Goal: Information Seeking & Learning: Learn about a topic

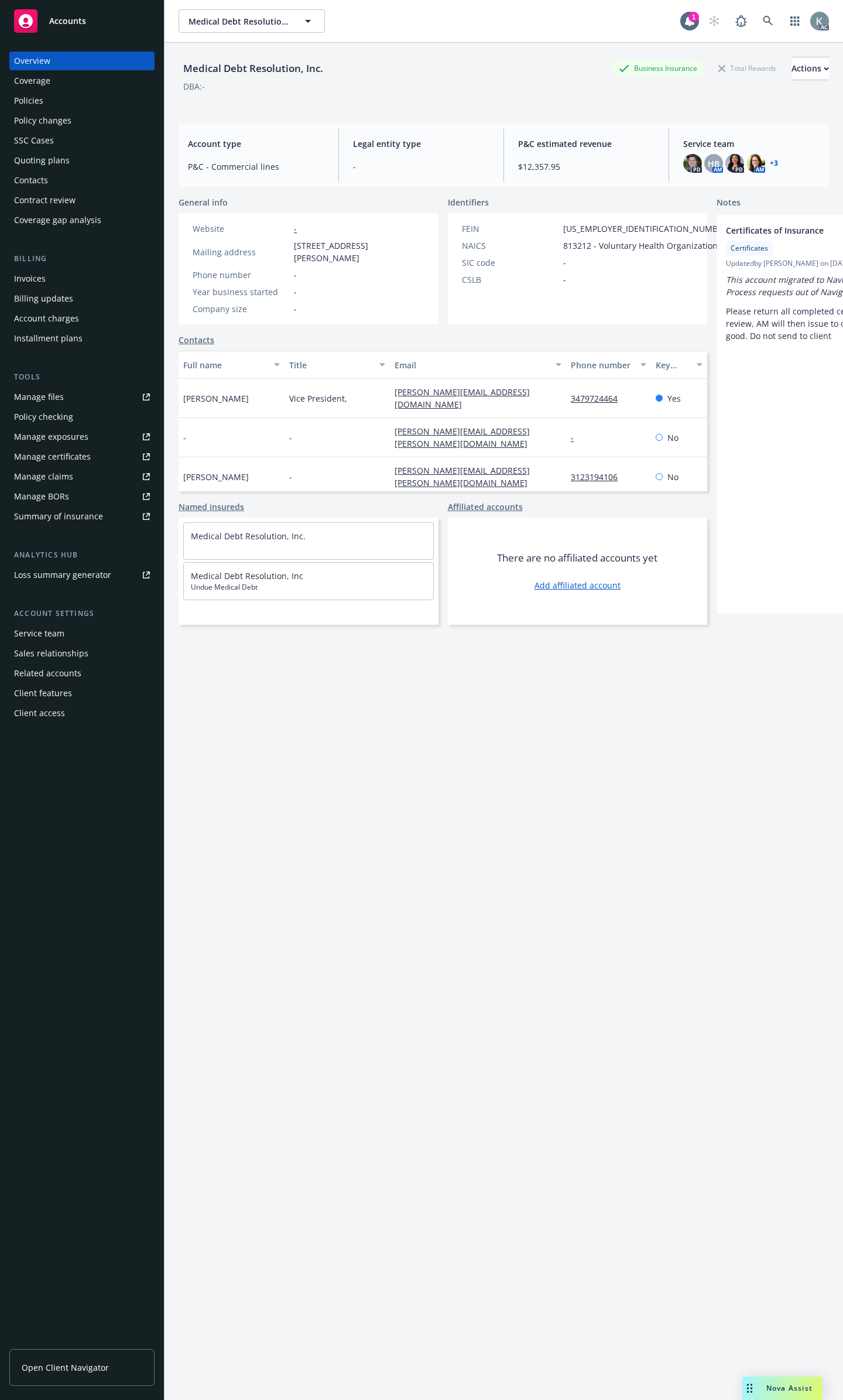
click at [103, 96] on div "Policies" at bounding box center [82, 100] width 136 height 19
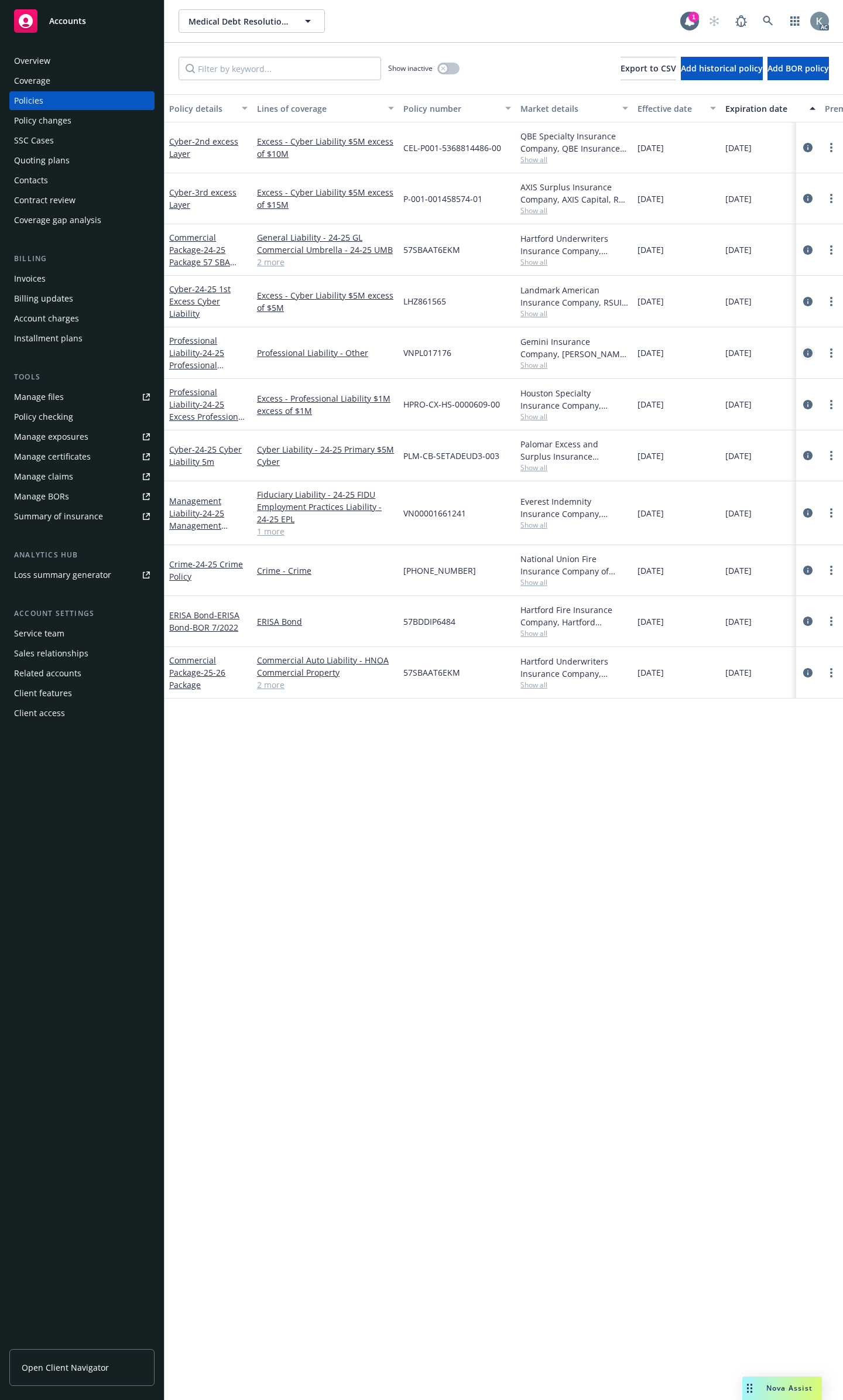
click at [813, 346] on link "circleInformation" at bounding box center [808, 353] width 14 height 14
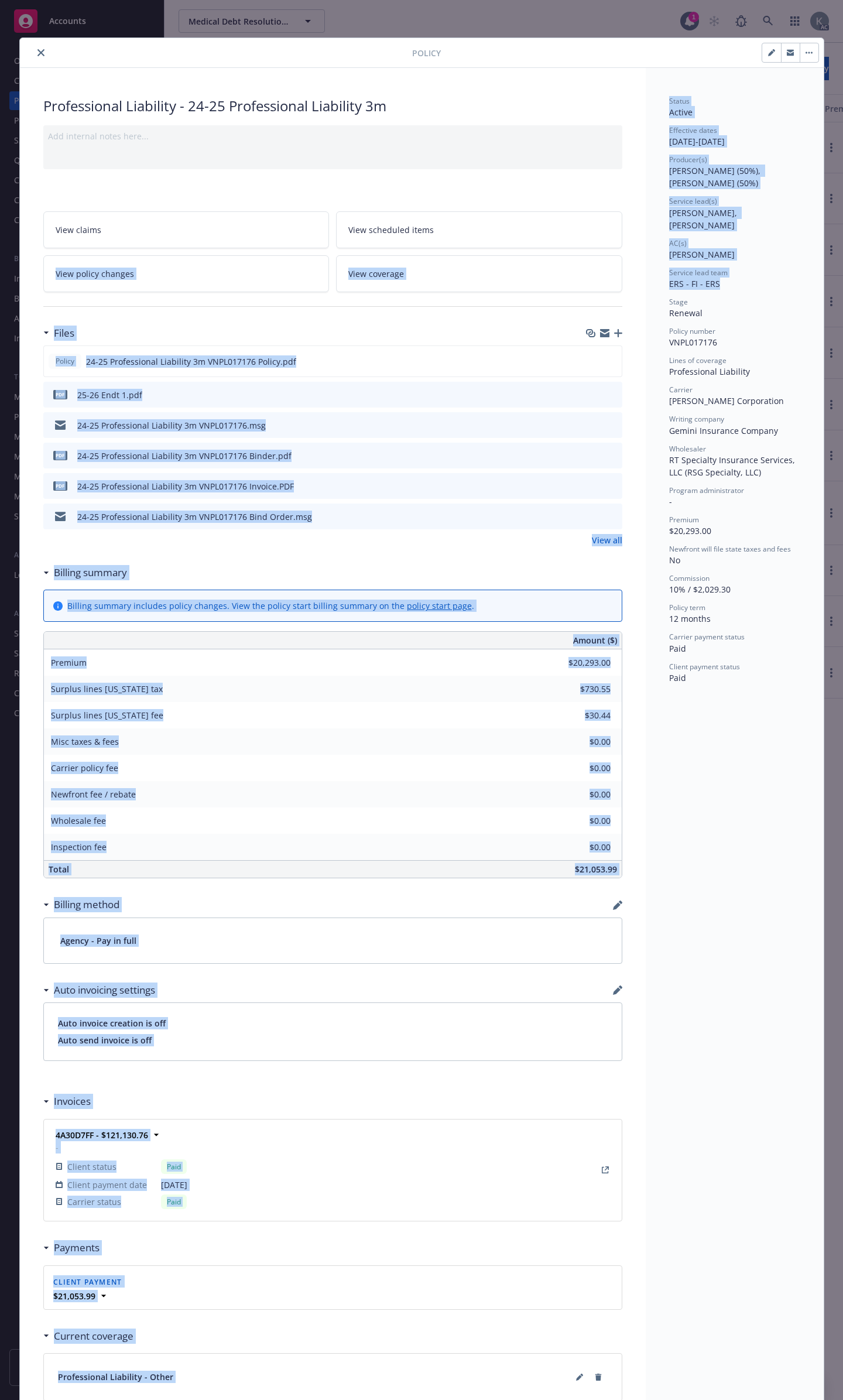
drag, startPoint x: 752, startPoint y: 272, endPoint x: 637, endPoint y: 235, distance: 120.8
click at [637, 235] on div "Professional Liability - 24-25 Professional Liability 3m Add internal notes her…" at bounding box center [422, 818] width 804 height 1500
click at [38, 51] on button "close" at bounding box center [41, 53] width 14 height 14
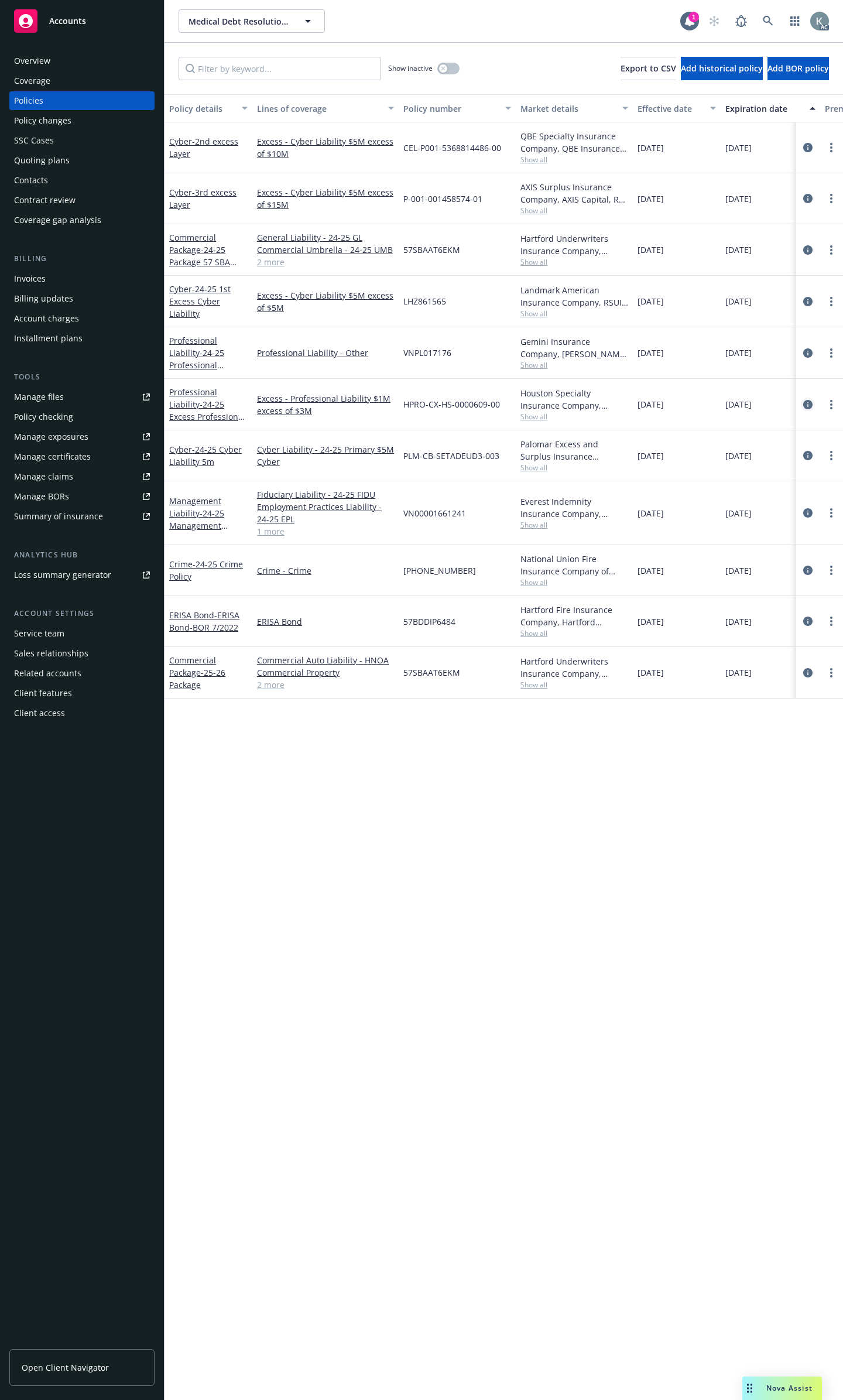
click at [808, 400] on icon "circleInformation" at bounding box center [808, 405] width 10 height 10
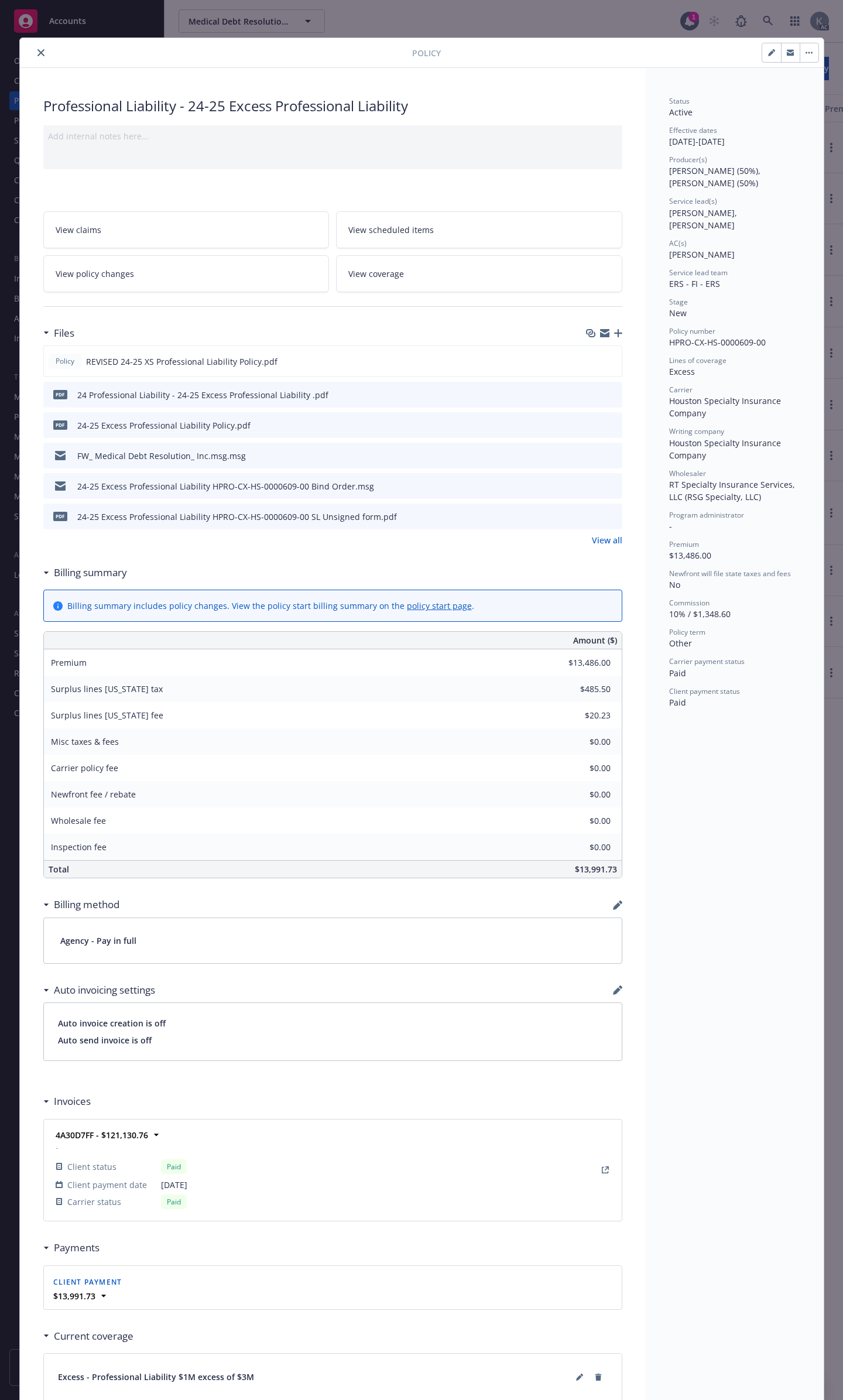
click at [38, 49] on icon "close" at bounding box center [41, 53] width 7 height 7
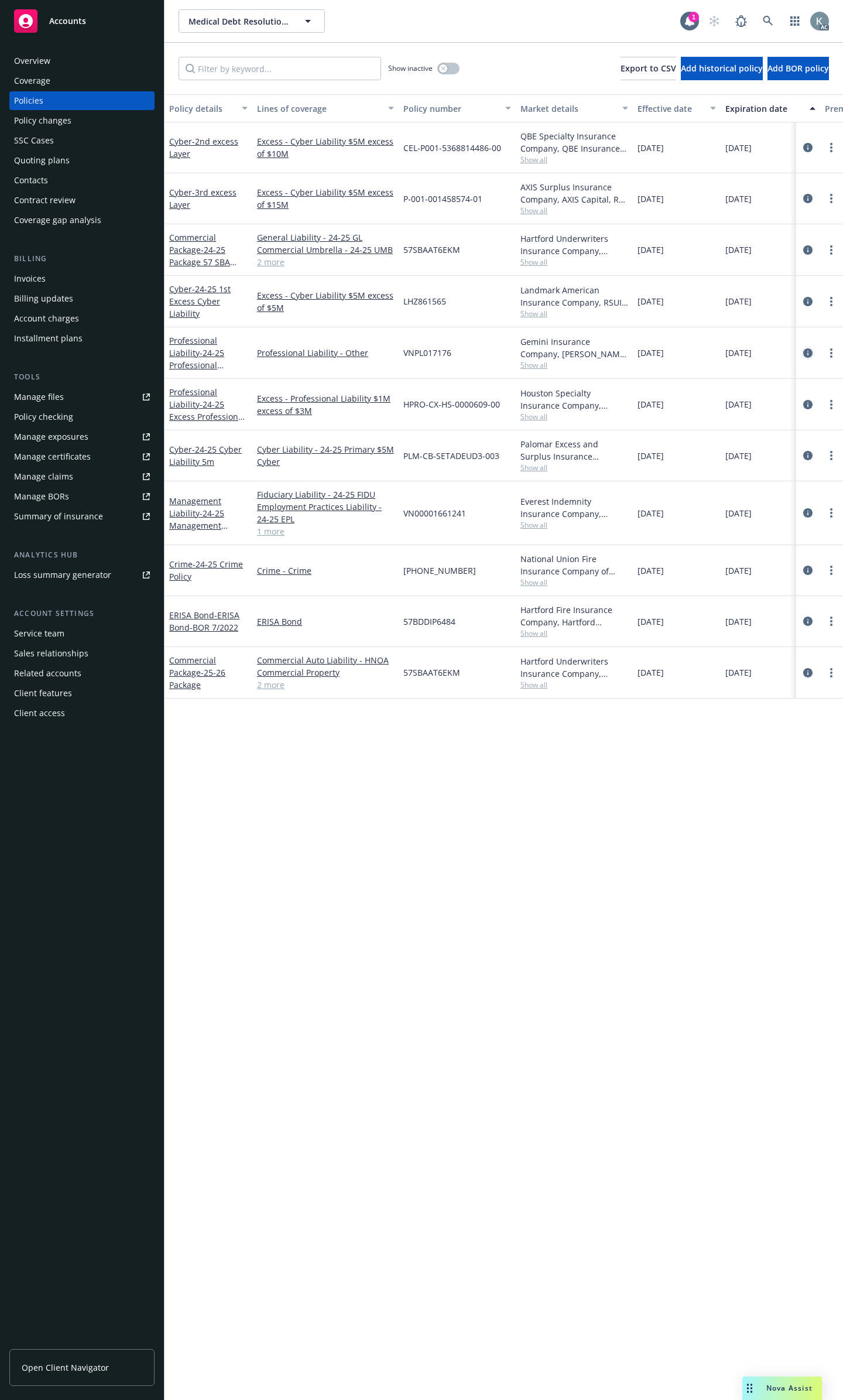
click at [804, 348] on icon "circleInformation" at bounding box center [808, 353] width 10 height 10
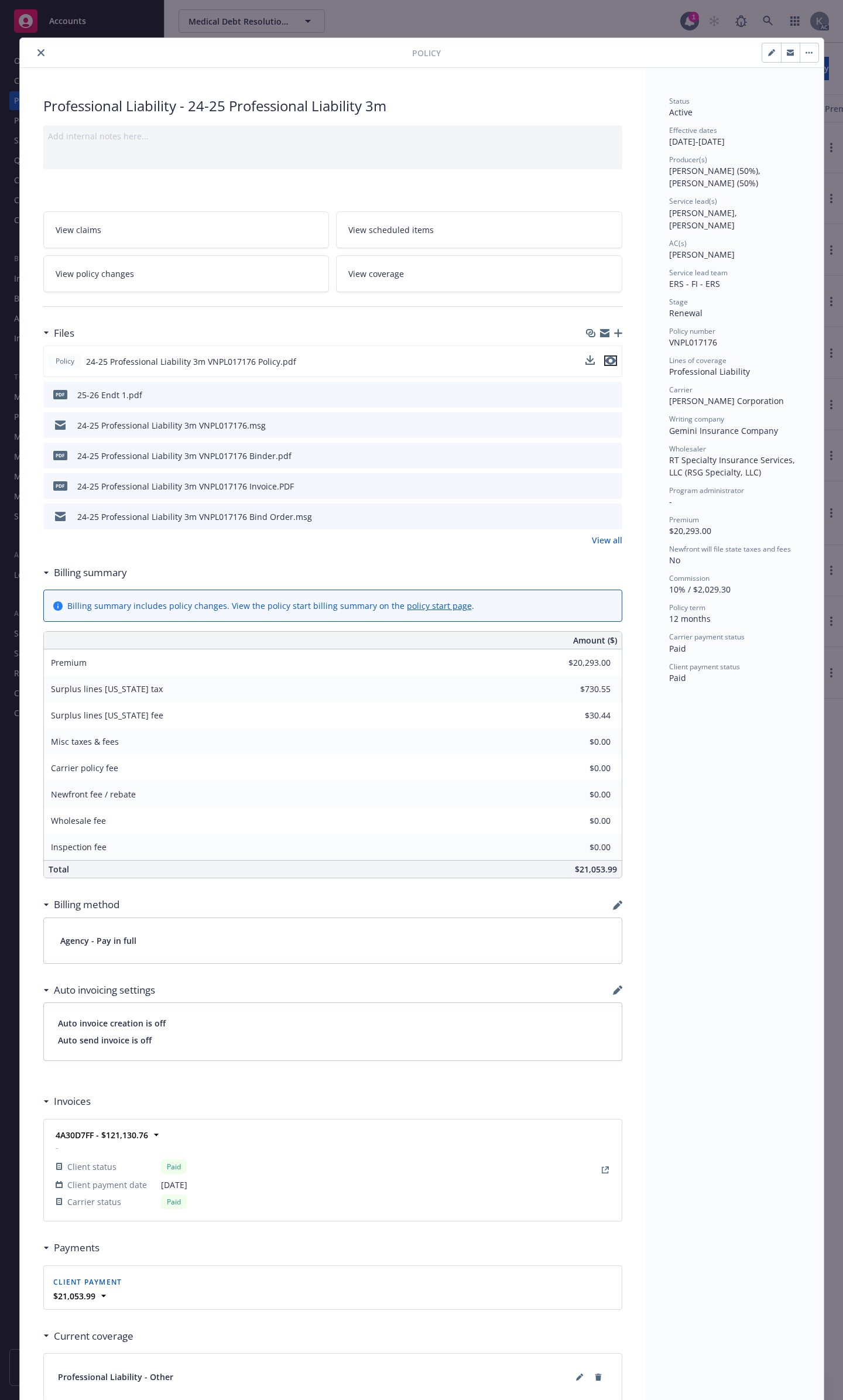
click at [605, 357] on icon "preview file" at bounding box center [611, 361] width 11 height 8
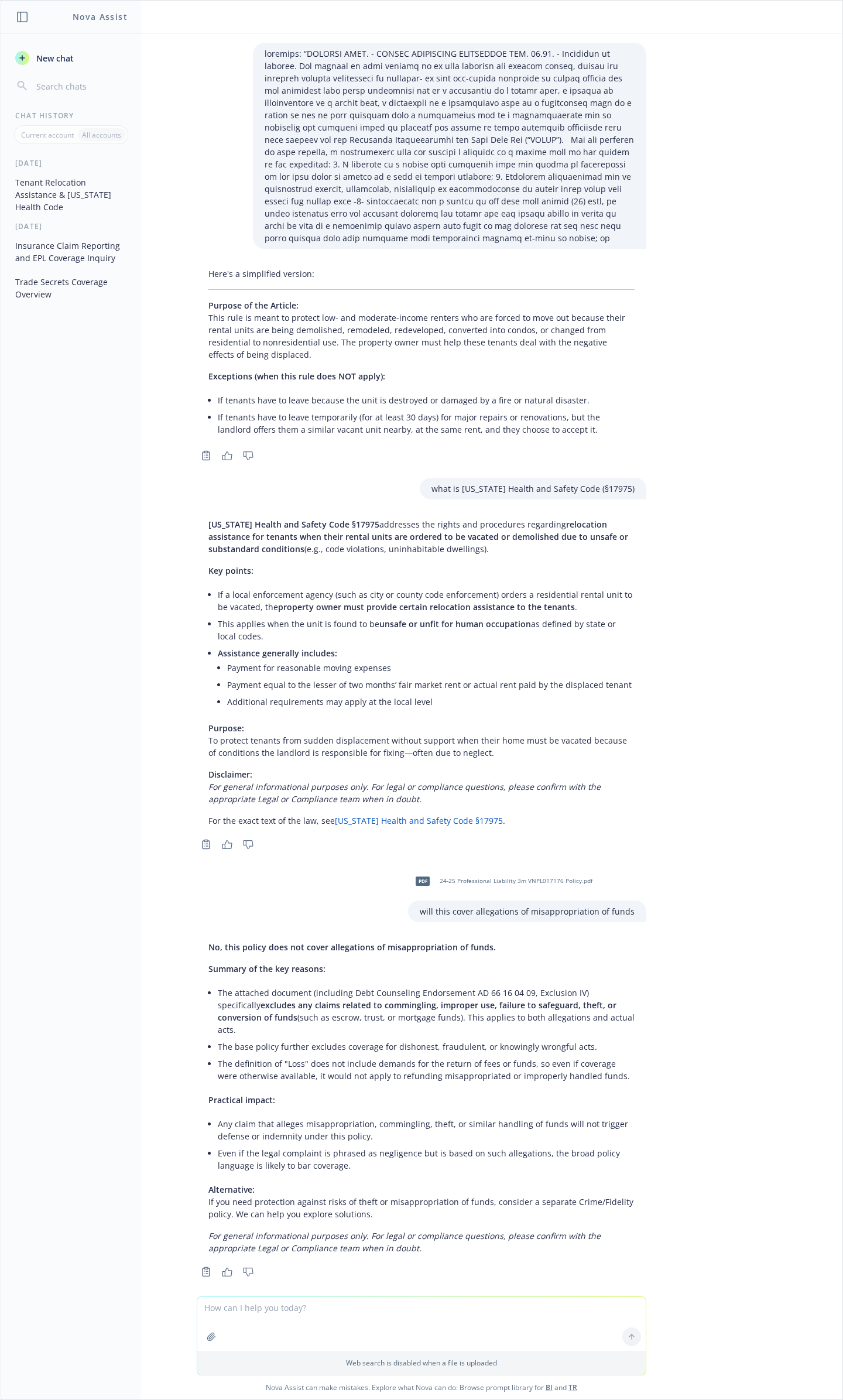
click at [328, 1306] on textarea at bounding box center [421, 1324] width 449 height 54
paste textarea "Hi Johanna, Your email was forwarded to us on the claims team here at Newfront.…"
type textarea "please improve: Hi Johanna, Your email was forwarded to us on the claims team h…"
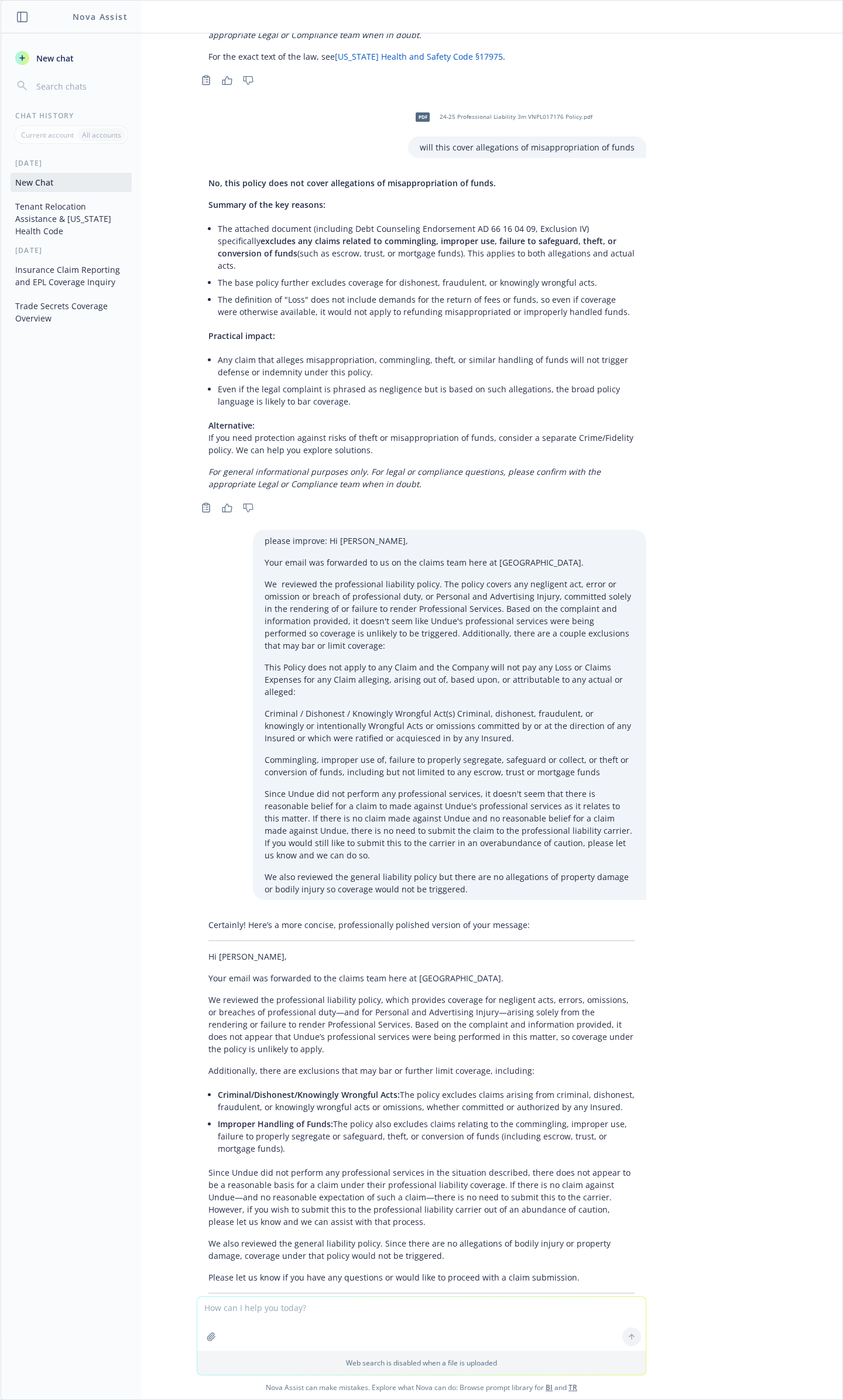
scroll to position [769, 0]
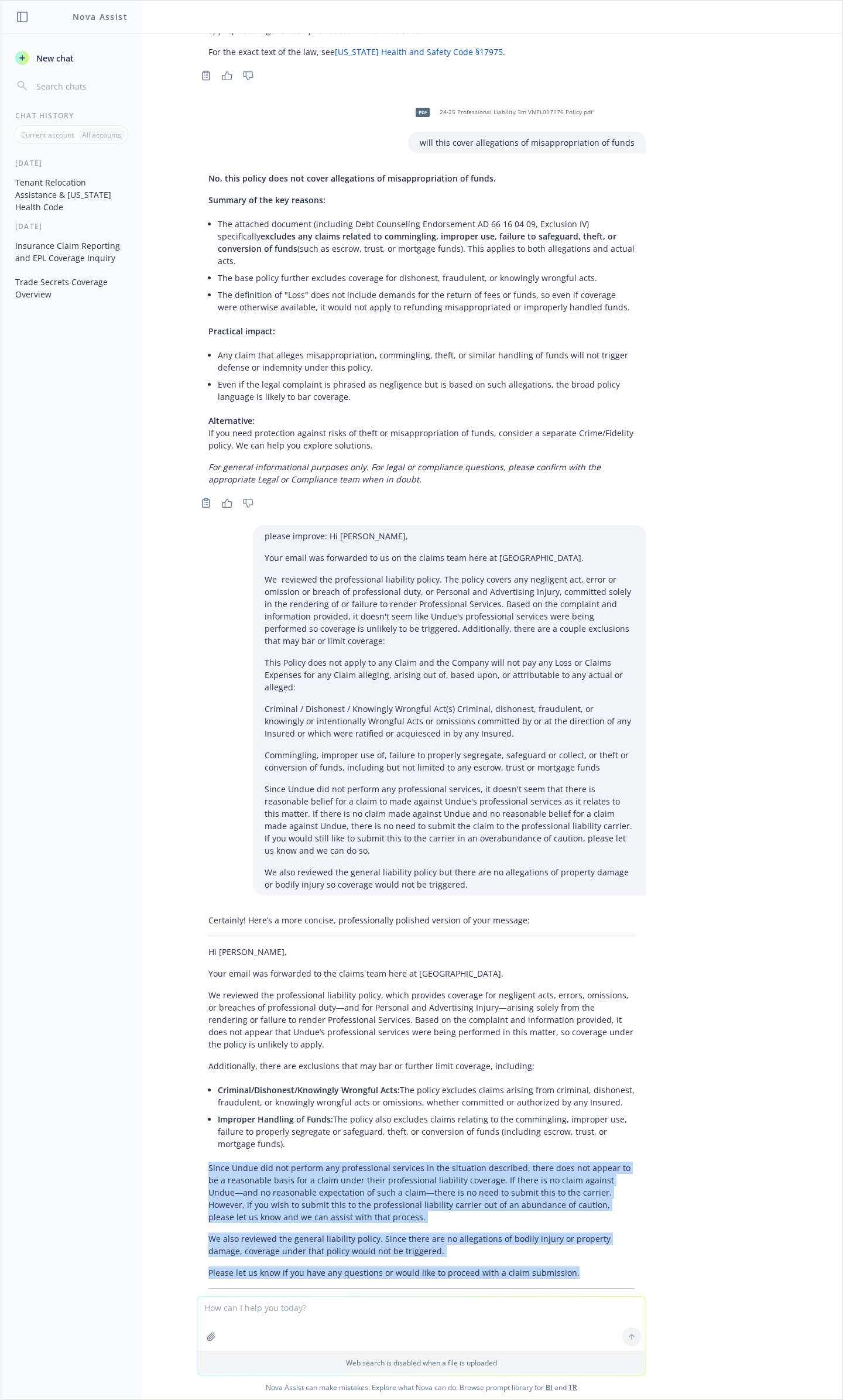
drag, startPoint x: 198, startPoint y: 1122, endPoint x: 633, endPoint y: 1233, distance: 448.9
click at [633, 1233] on div "Certainly! Here’s a more concise, professionally polished version of your messa…" at bounding box center [421, 1101] width 450 height 384
copy div "Since Undue did not perform any professional services in the situation describe…"
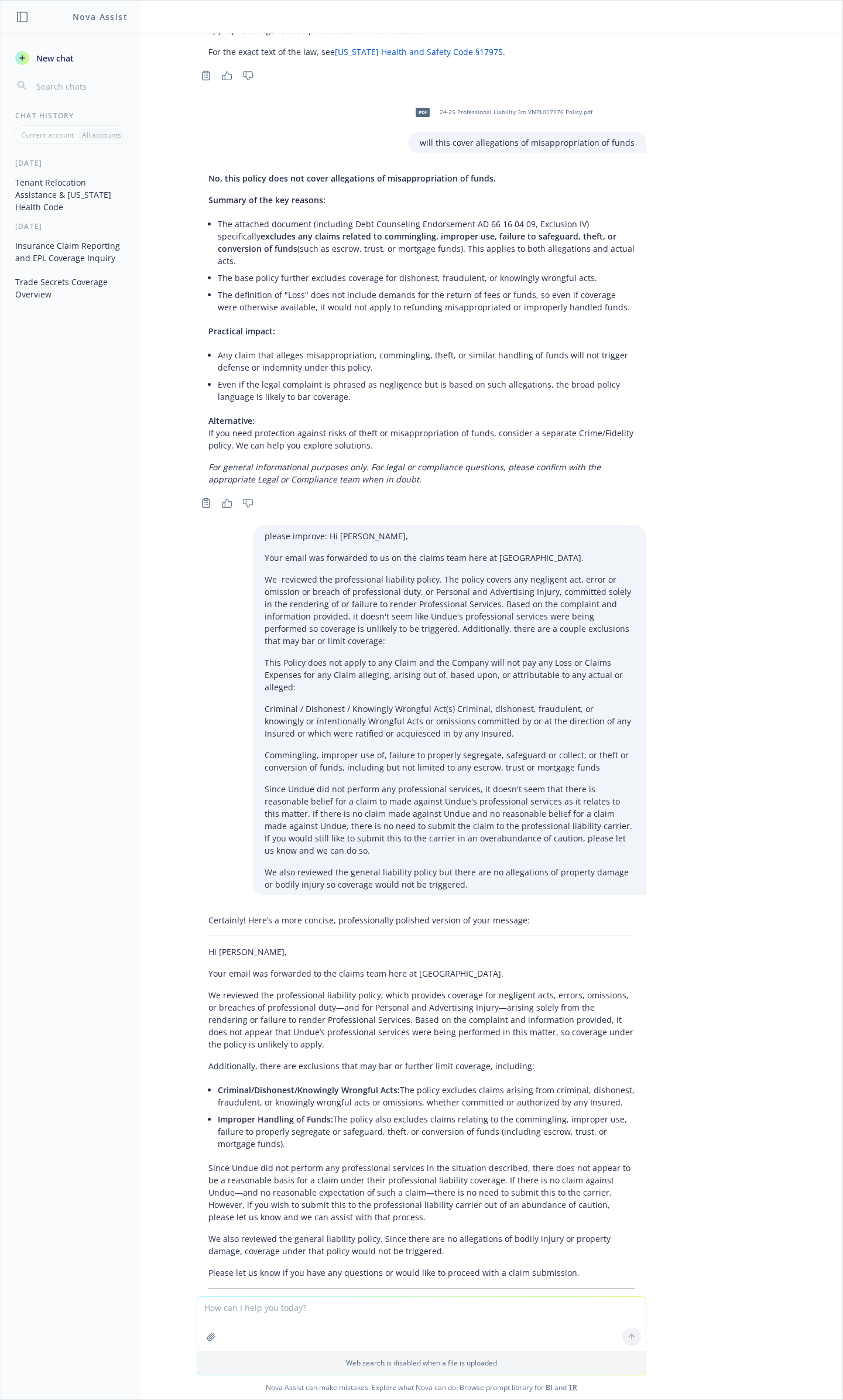
click at [240, 1082] on li "Criminal/Dishonest/Knowingly Wrongful Acts: The policy excludes claims arising …" at bounding box center [427, 1096] width 417 height 29
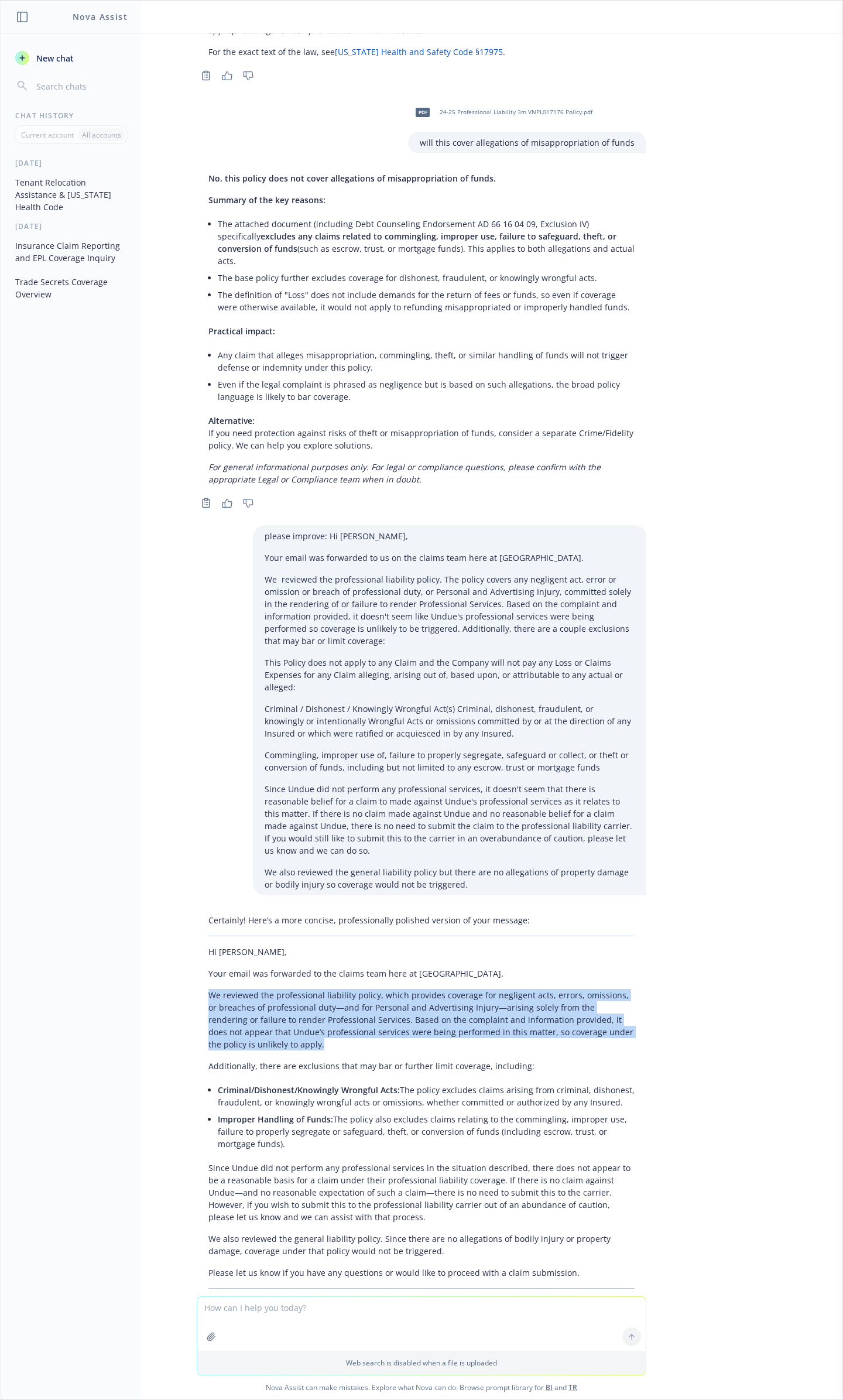
drag, startPoint x: 195, startPoint y: 953, endPoint x: 246, endPoint y: 1004, distance: 72.1
click at [246, 1004] on div "Certainly! Here’s a more concise, professionally polished version of your messa…" at bounding box center [421, 1101] width 450 height 384
copy p "We reviewed the professional liability policy, which provides coverage for negl…"
